Goal: Check status

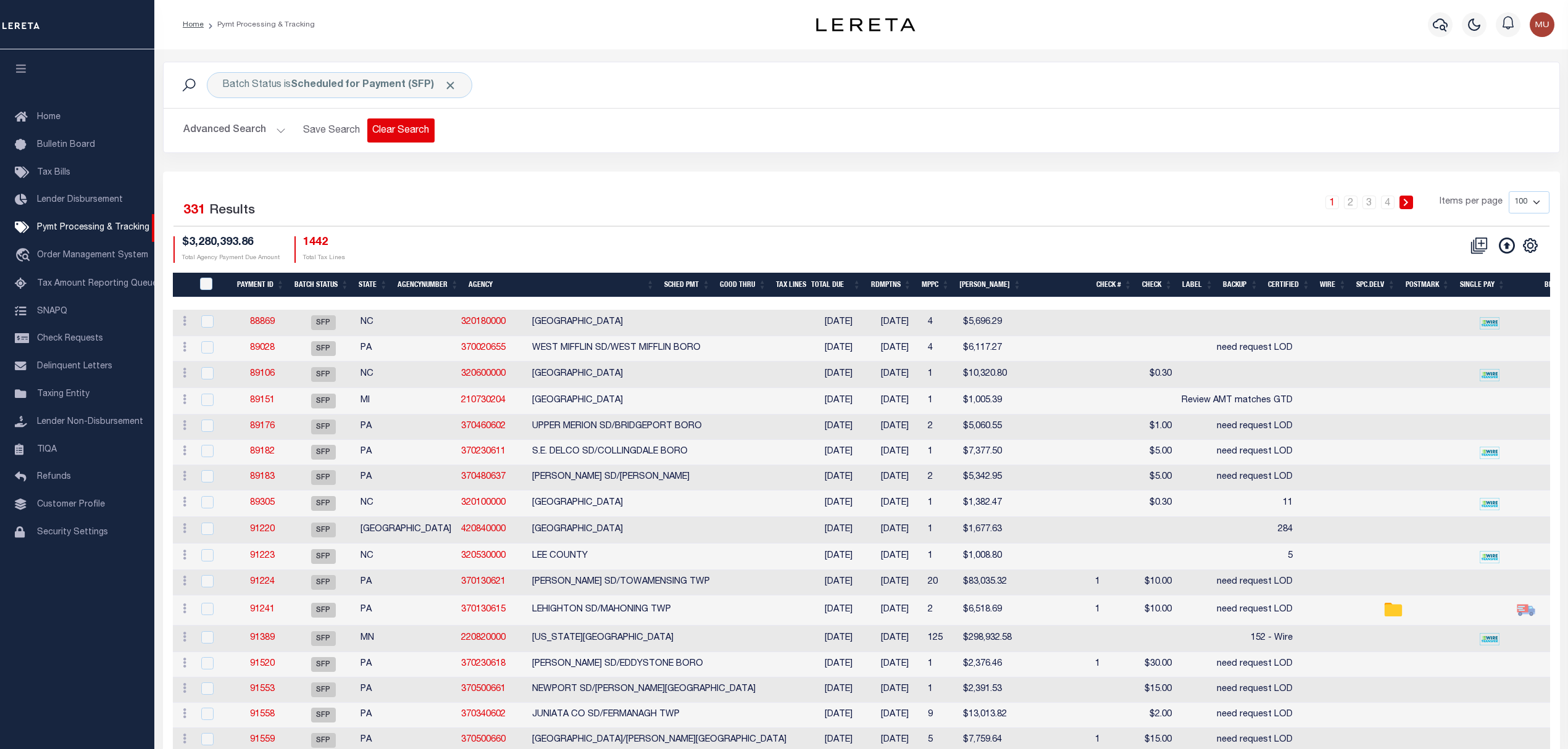
click at [403, 132] on button "Clear Search" at bounding box center [400, 130] width 67 height 24
select select "9"
click at [230, 134] on button "Advanced Search" at bounding box center [234, 130] width 102 height 24
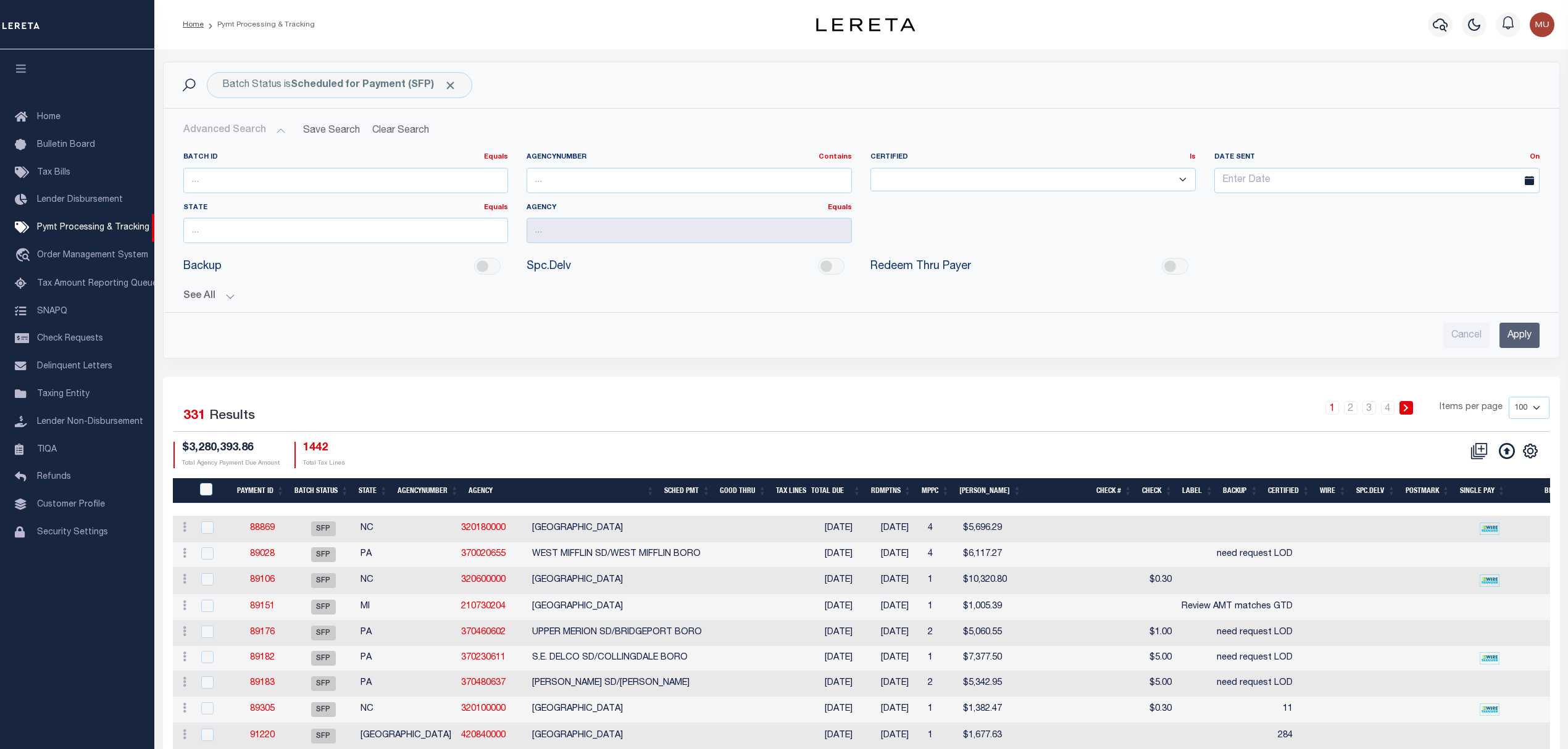
click at [216, 300] on button "See All" at bounding box center [861, 296] width 1357 height 12
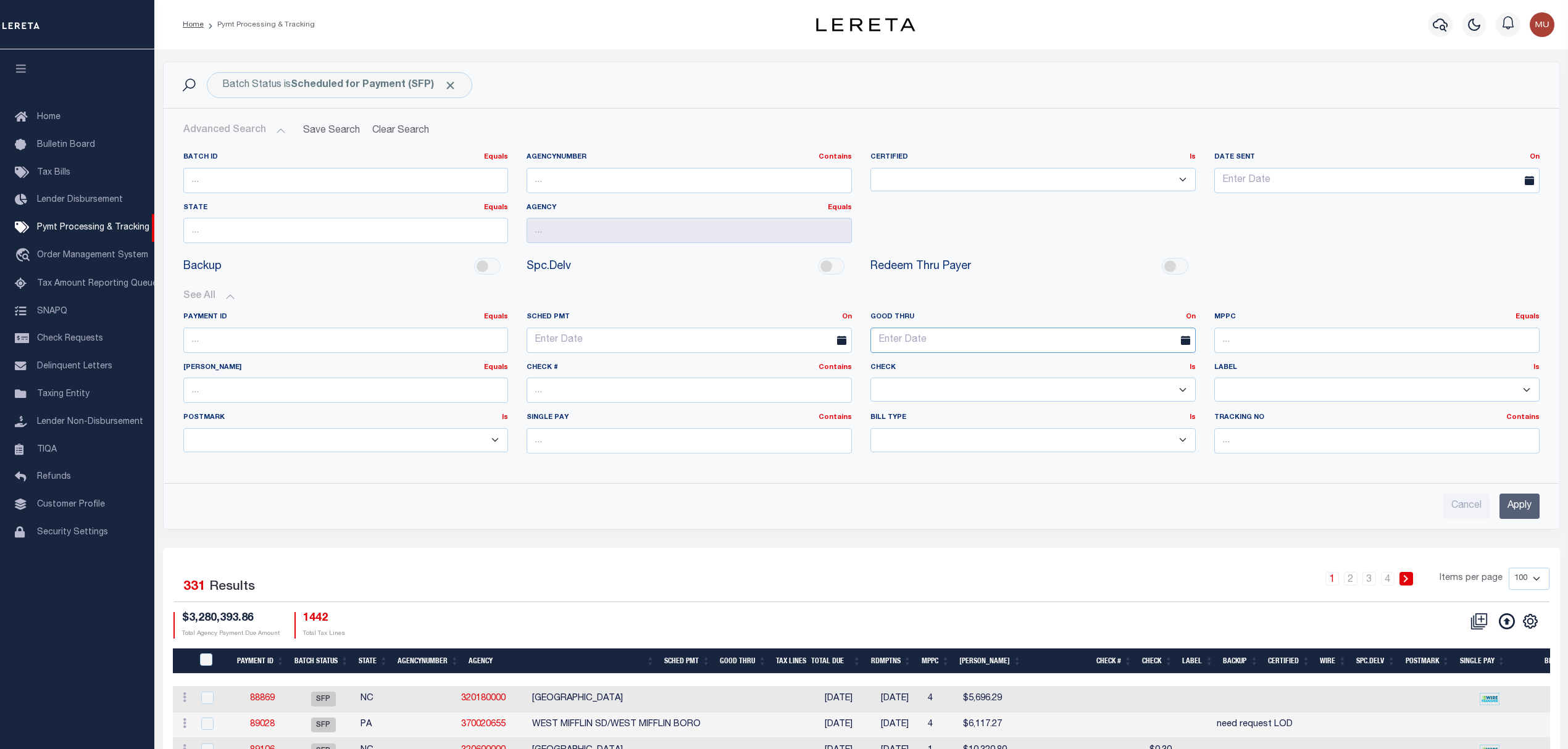
drag, startPoint x: 932, startPoint y: 340, endPoint x: 996, endPoint y: 350, distance: 64.8
click at [934, 340] on input "text" at bounding box center [1033, 340] width 325 height 25
click at [1195, 314] on div "On On After Before Between" at bounding box center [1191, 317] width 10 height 11
click at [1194, 315] on link "On" at bounding box center [1191, 316] width 10 height 6
click at [1151, 371] on link "Before" at bounding box center [1146, 367] width 97 height 18
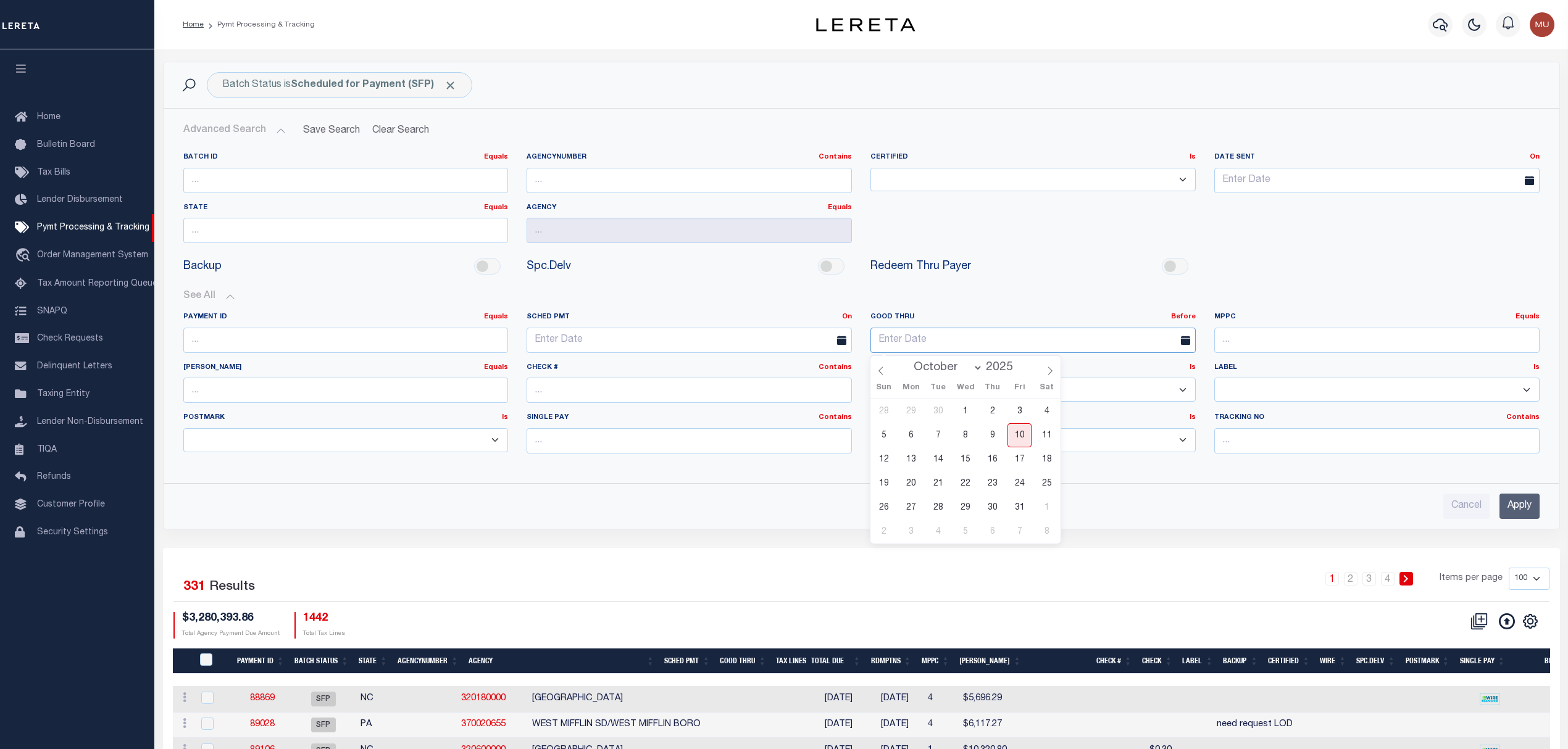
click at [998, 350] on input "text" at bounding box center [1033, 340] width 325 height 25
click at [972, 459] on span "15" at bounding box center [965, 459] width 24 height 24
type input "[DATE]"
click at [1512, 513] on input "Apply" at bounding box center [1520, 506] width 40 height 25
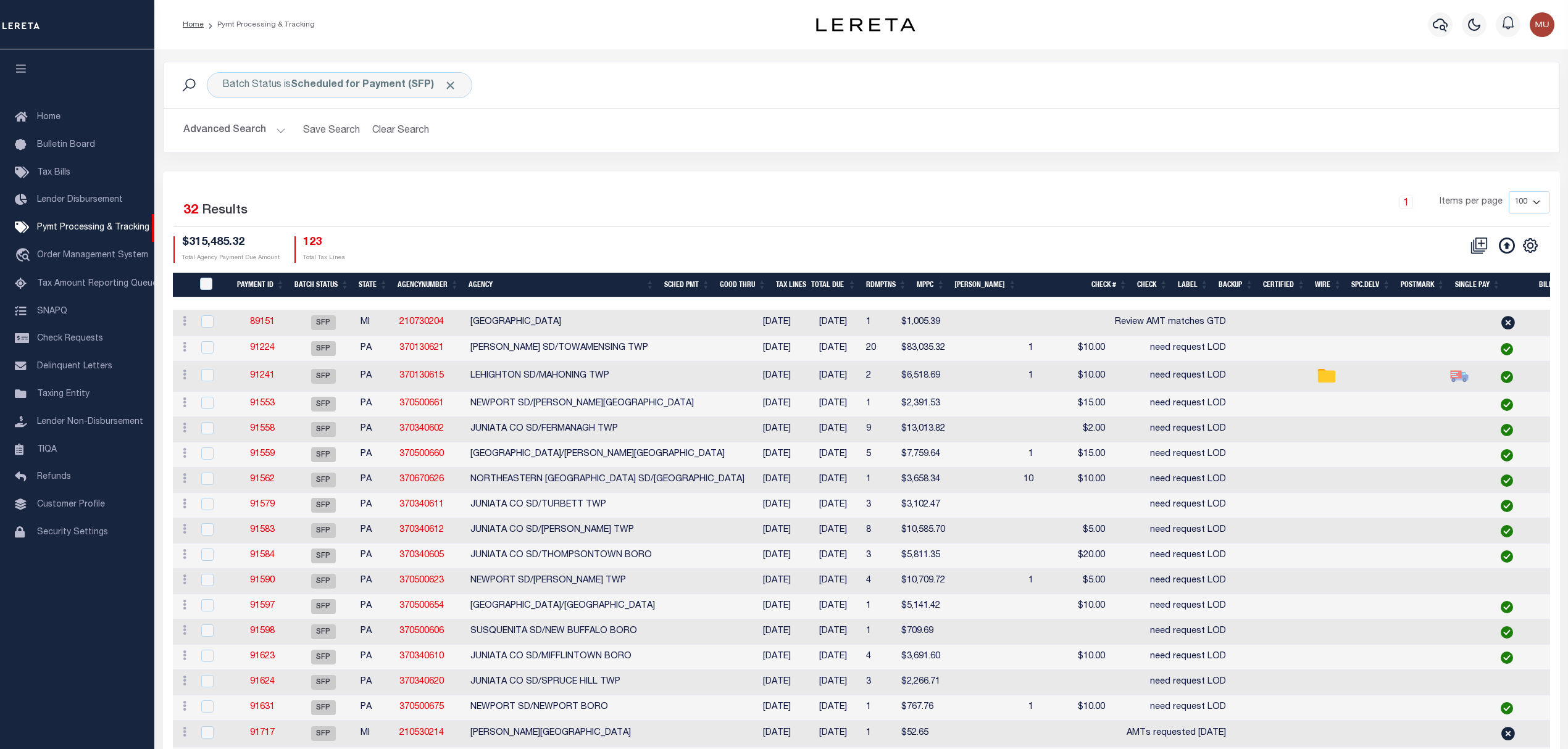
drag, startPoint x: 212, startPoint y: 134, endPoint x: 224, endPoint y: 134, distance: 12.0
click at [212, 134] on button "Advanced Search" at bounding box center [234, 130] width 102 height 24
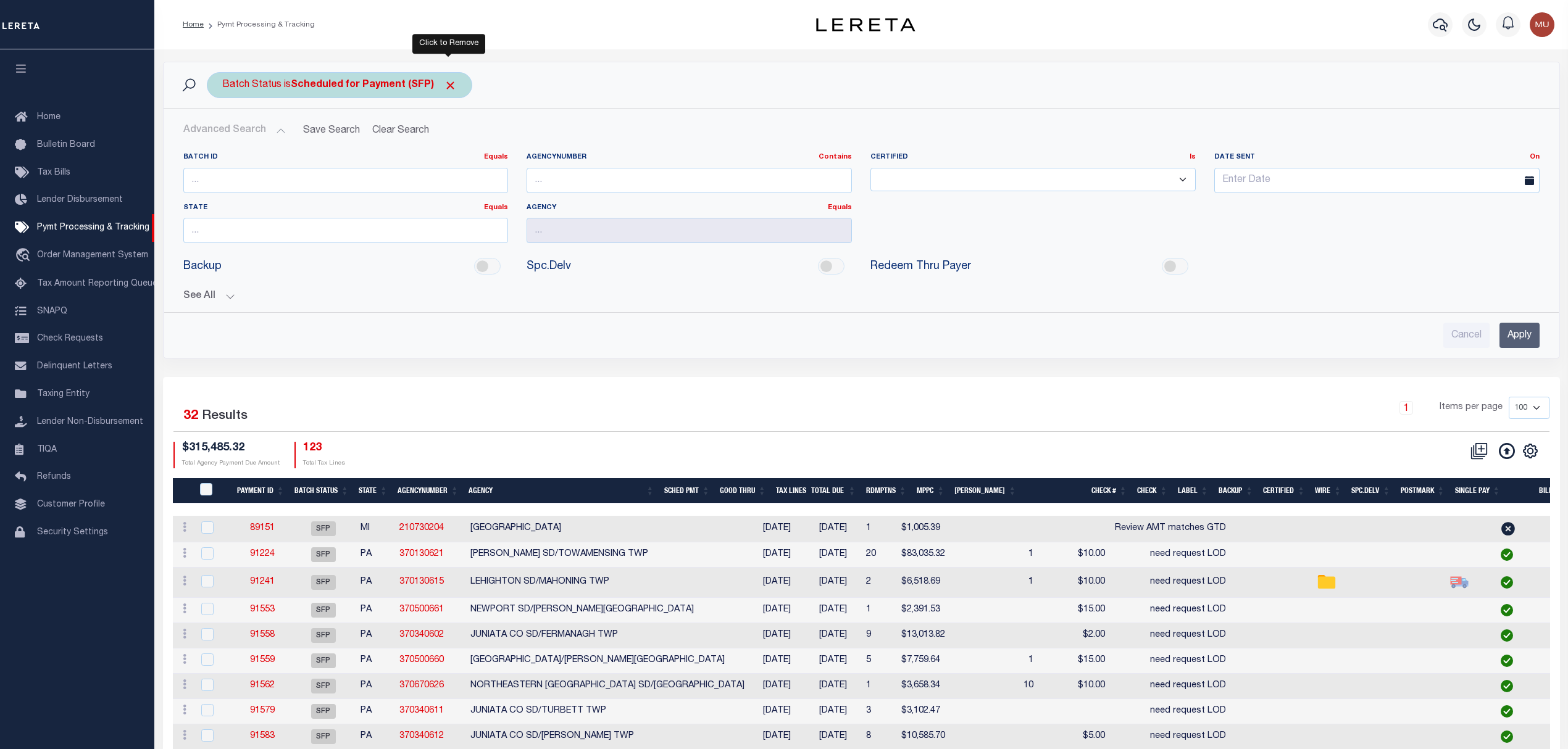
click at [452, 89] on span "Click to Remove" at bounding box center [450, 86] width 13 height 13
click at [238, 101] on div "Batch Status Search" at bounding box center [862, 84] width 1396 height 45
click at [272, 79] on div "Batch Status" at bounding box center [252, 85] width 90 height 26
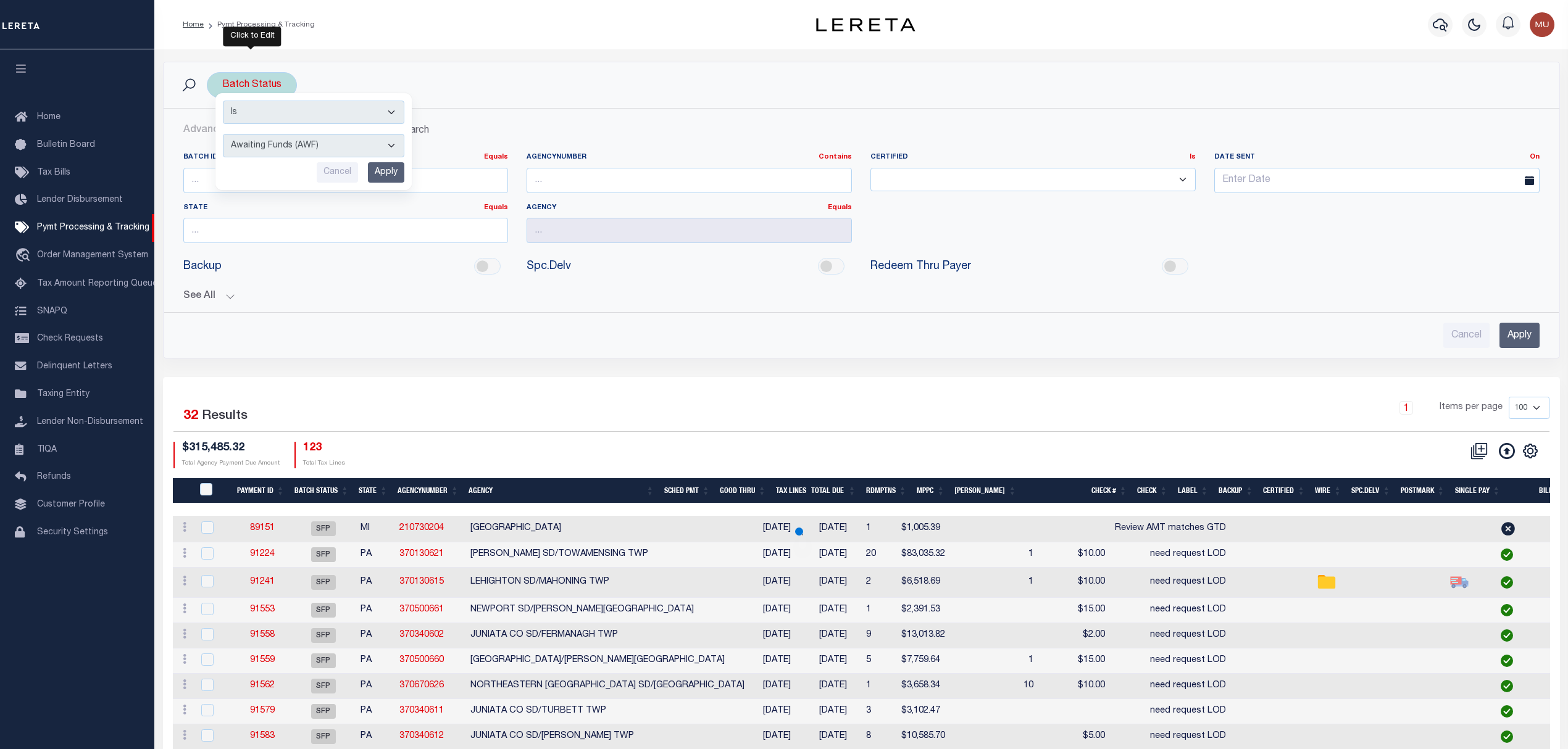
drag, startPoint x: 296, startPoint y: 142, endPoint x: 314, endPoint y: 154, distance: 21.6
click at [296, 142] on select "Awaiting Funds (AWF) Cleared and Complete (CAC) New Check Needed (NCN) Payment …" at bounding box center [314, 146] width 182 height 24
click at [467, 122] on h2 "Advanced Search Save Search Clear Search PayeeSearchTable_dynamictable_____Defa…" at bounding box center [862, 130] width 1376 height 24
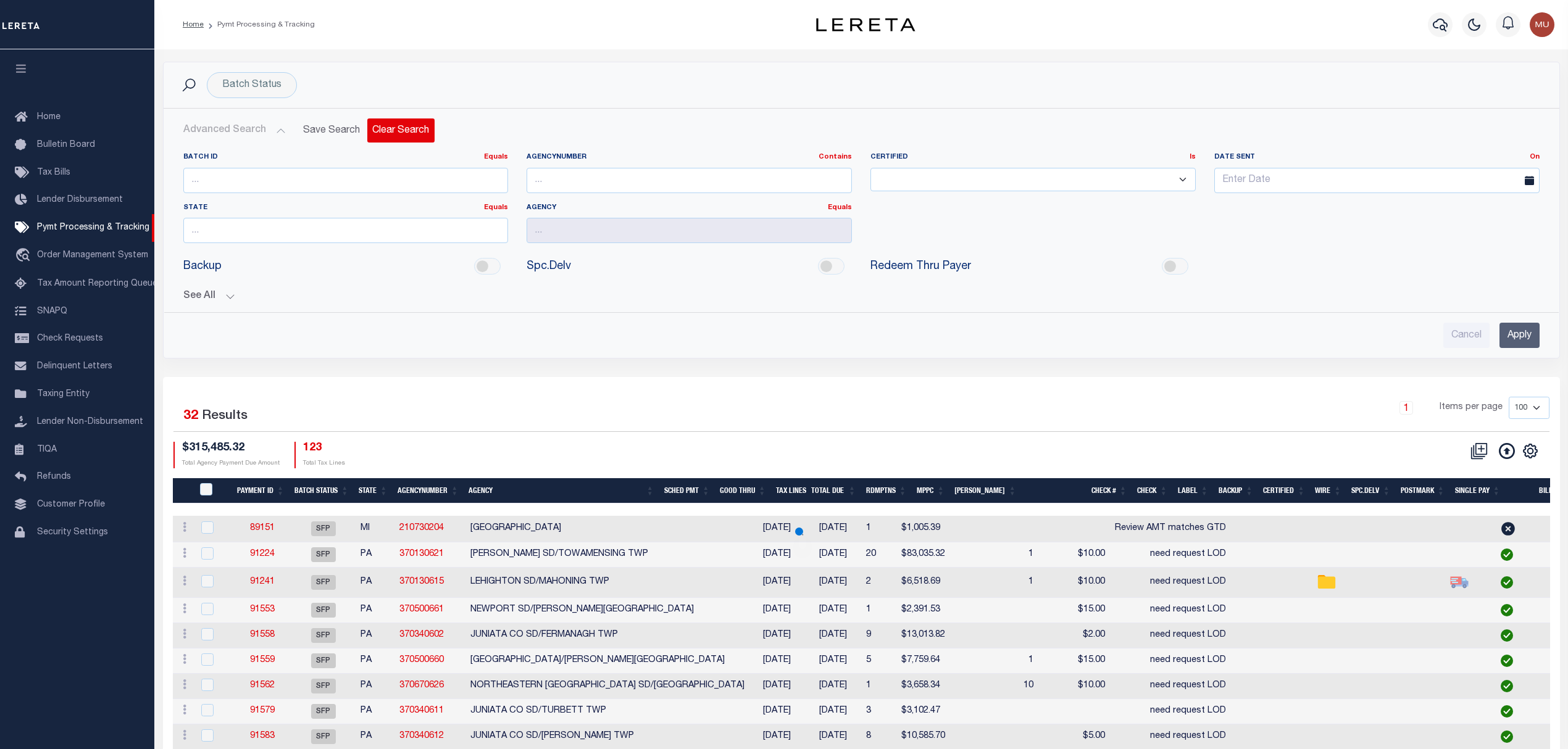
click at [388, 136] on button "Clear Search" at bounding box center [400, 130] width 67 height 24
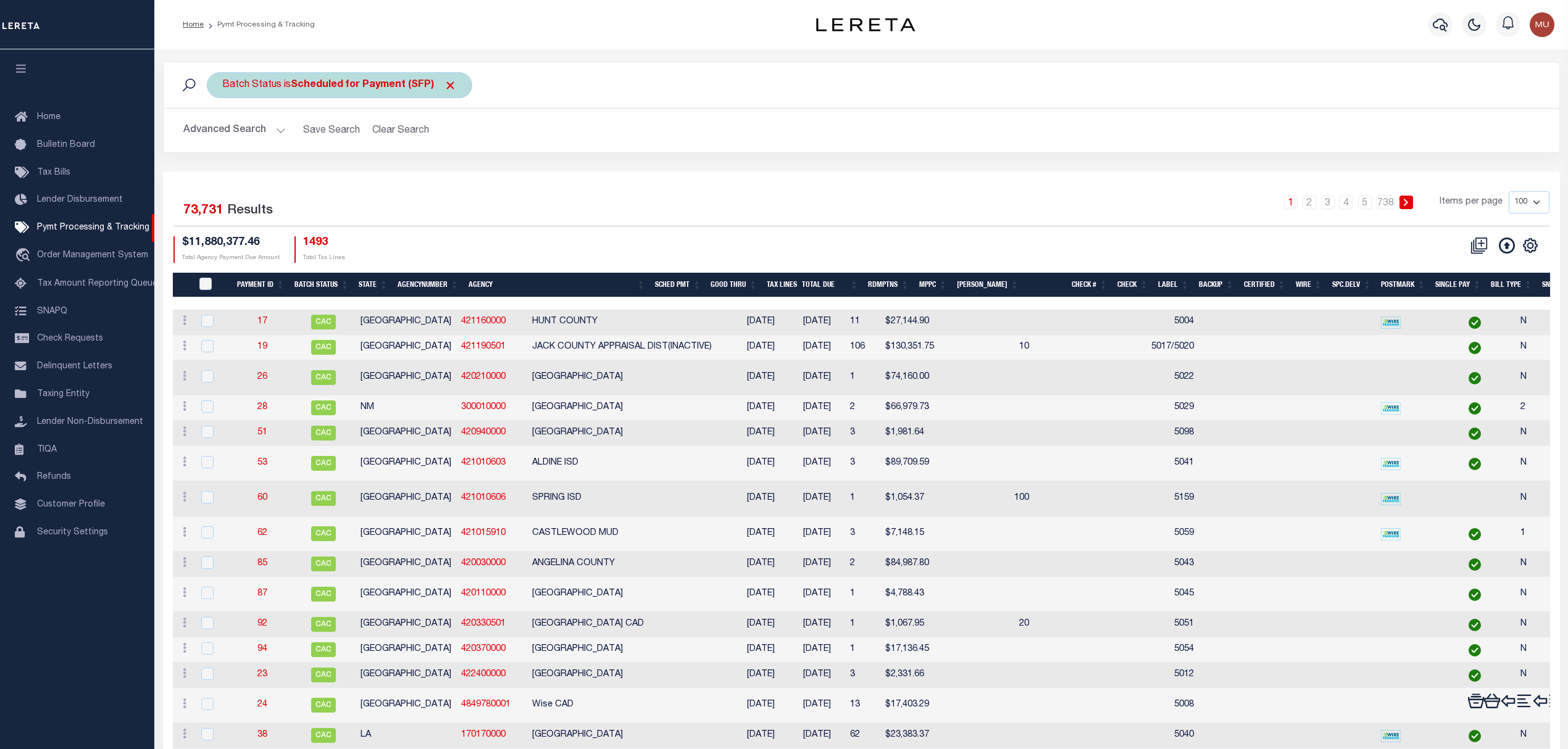
click at [292, 80] on b "Scheduled for Payment (SFP)" at bounding box center [374, 85] width 166 height 10
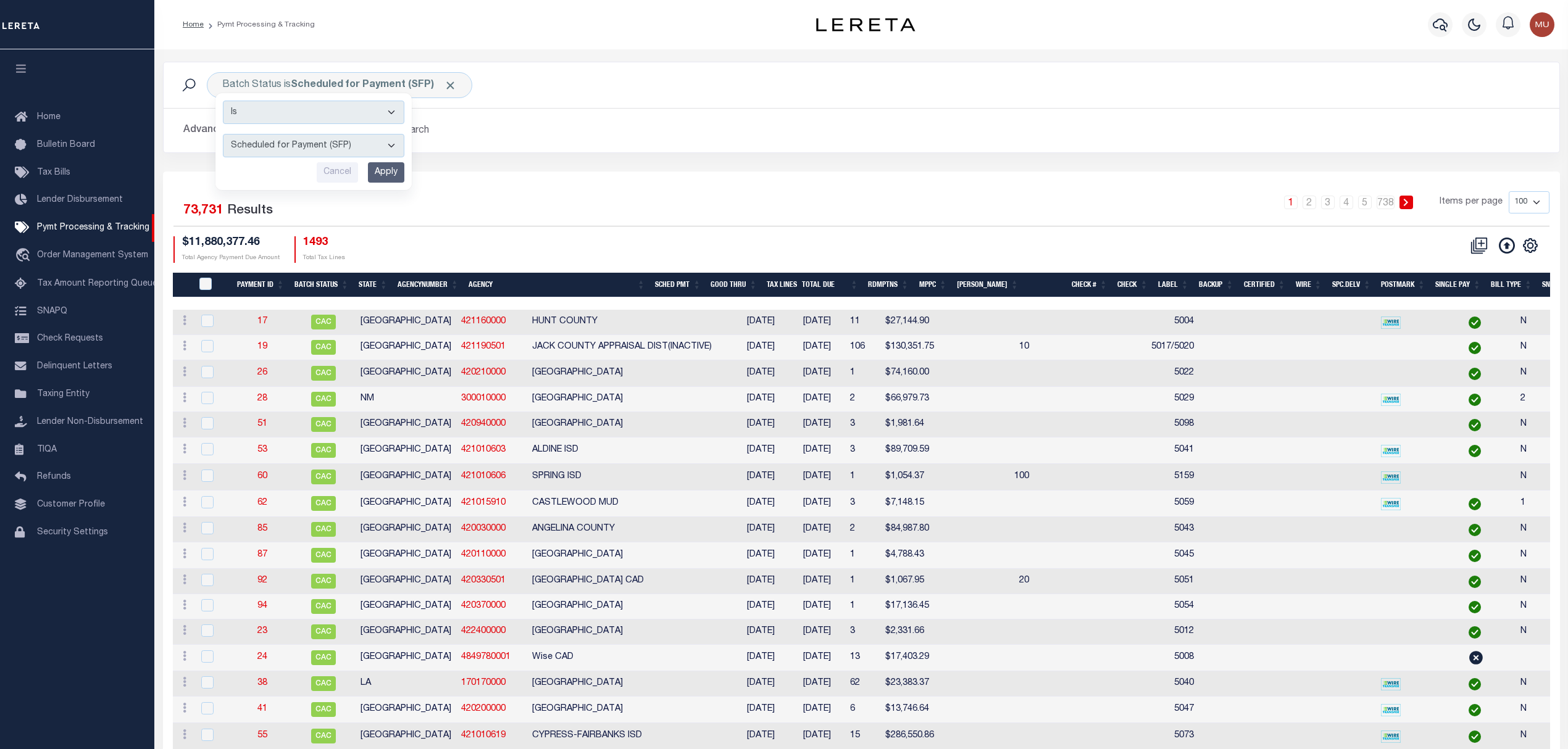
click at [321, 148] on select "Awaiting Funds (AWF) Cleared and Complete (CAC) New Check Needed (NCN) Payment …" at bounding box center [314, 146] width 182 height 24
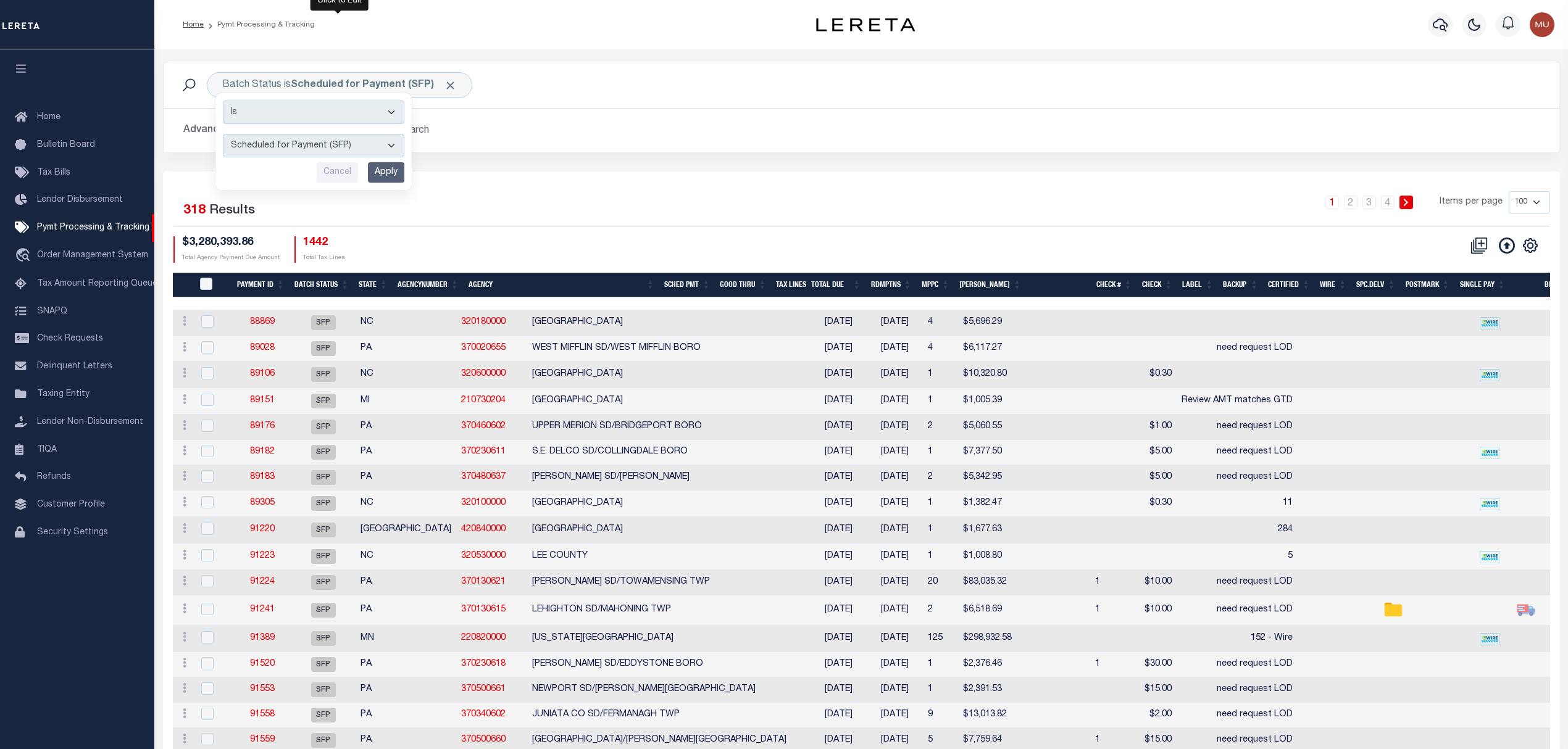
select select "RFP"
click at [223, 135] on select "Awaiting Funds (AWF) Cleared and Complete (CAC) New Check Needed (NCN) Payment …" at bounding box center [314, 146] width 182 height 24
click at [387, 179] on input "Apply" at bounding box center [386, 172] width 37 height 20
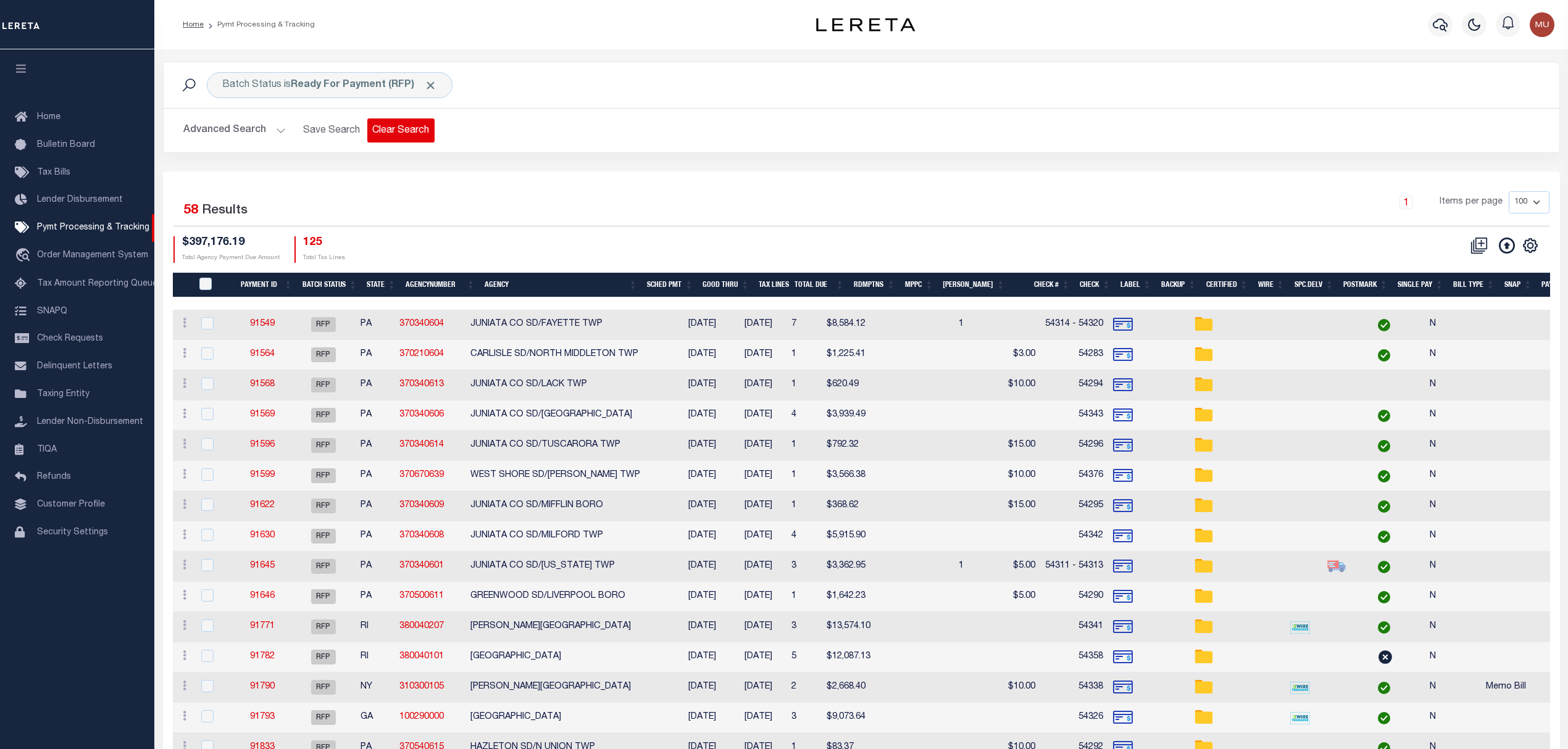
click at [405, 136] on button "Clear Search" at bounding box center [400, 130] width 67 height 24
